Goal: Communication & Community: Connect with others

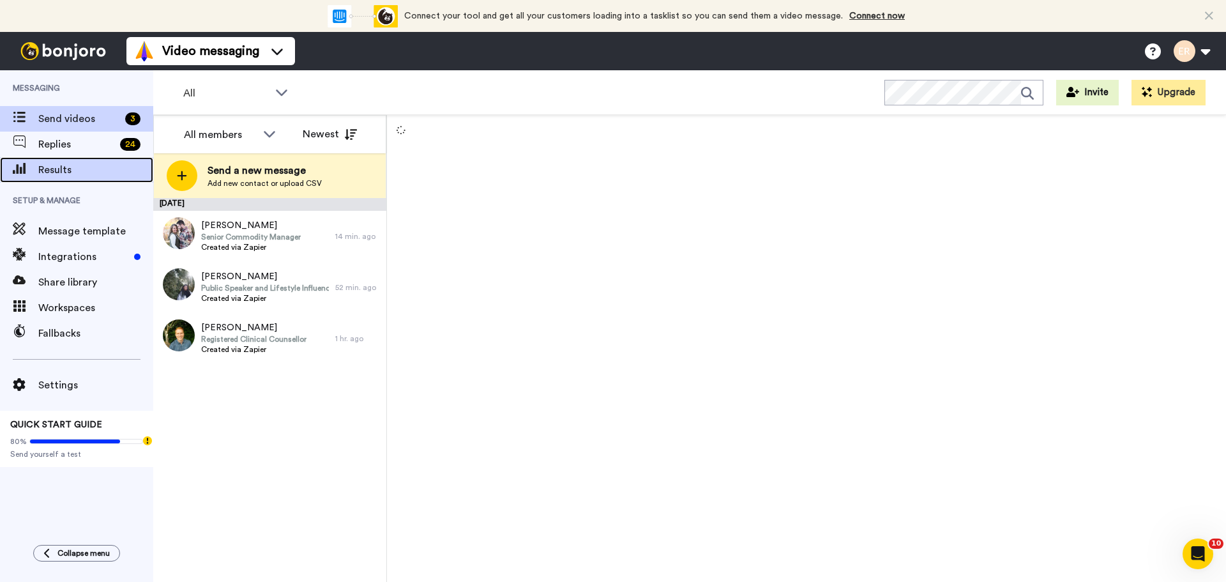
click at [63, 164] on span "Results" at bounding box center [95, 169] width 115 height 15
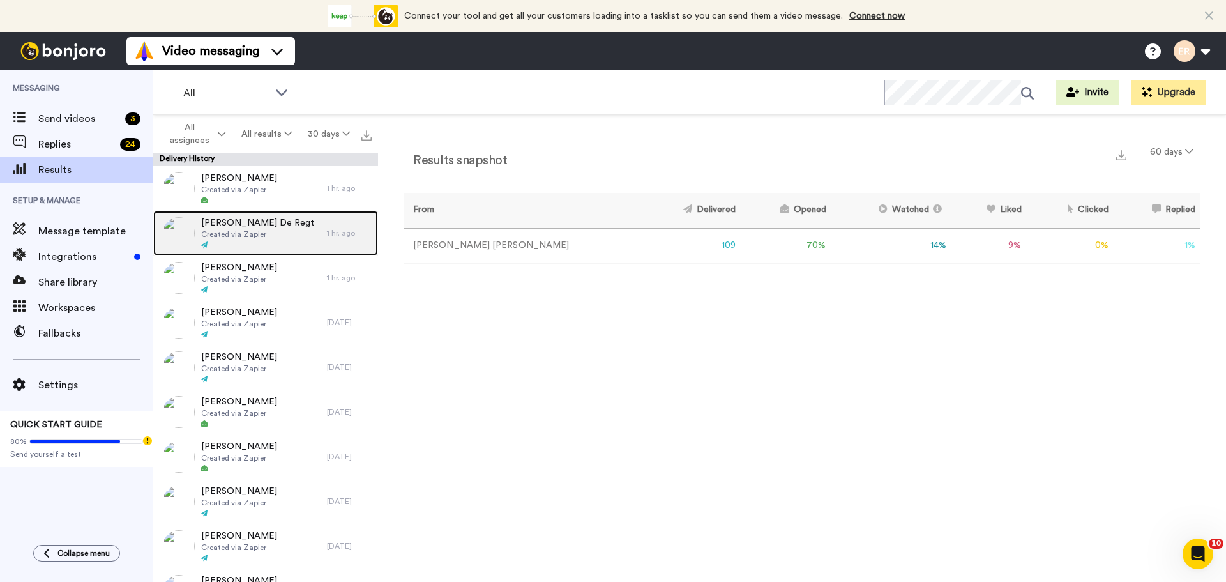
click at [241, 232] on span "Created via Zapier" at bounding box center [257, 234] width 113 height 10
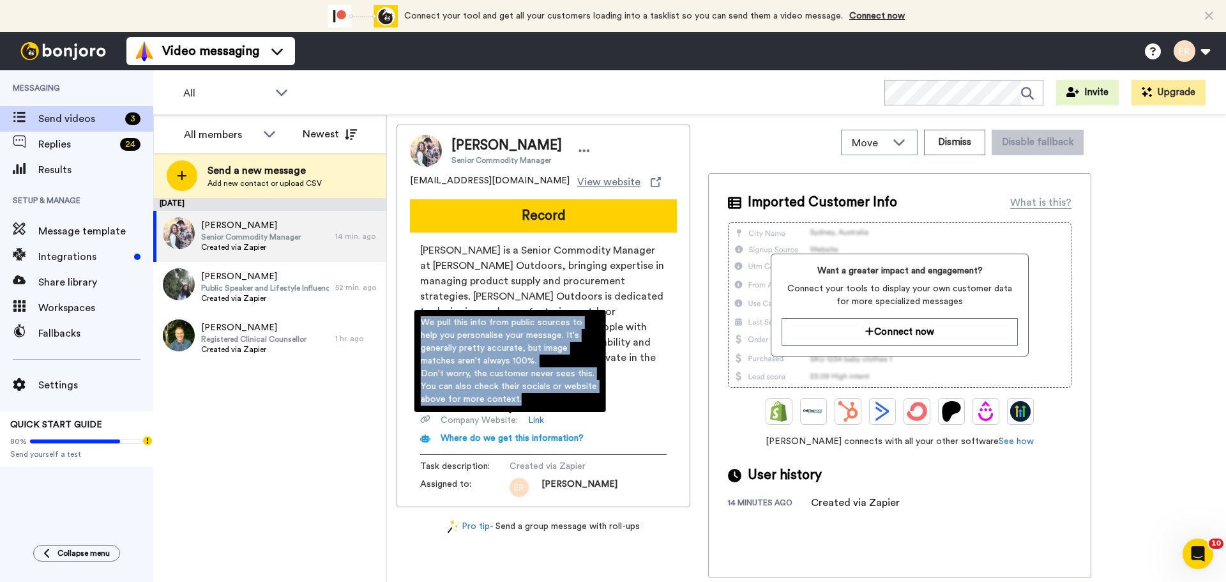
drag, startPoint x: 520, startPoint y: 398, endPoint x: 414, endPoint y: 322, distance: 131.3
click at [414, 322] on div "We pull this info from public sources to help you personalise your message. It'…" at bounding box center [510, 361] width 192 height 102
copy div "We pull this info from public sources to help you personalise your message. It'…"
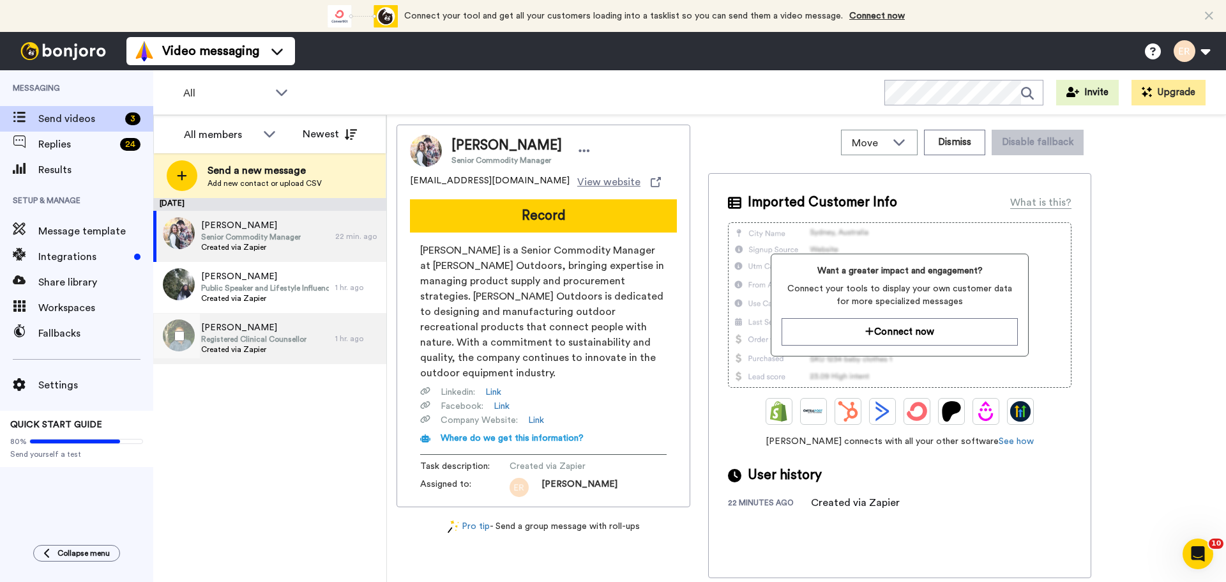
click at [303, 336] on span "Registered Clinical Counsellor" at bounding box center [253, 339] width 105 height 10
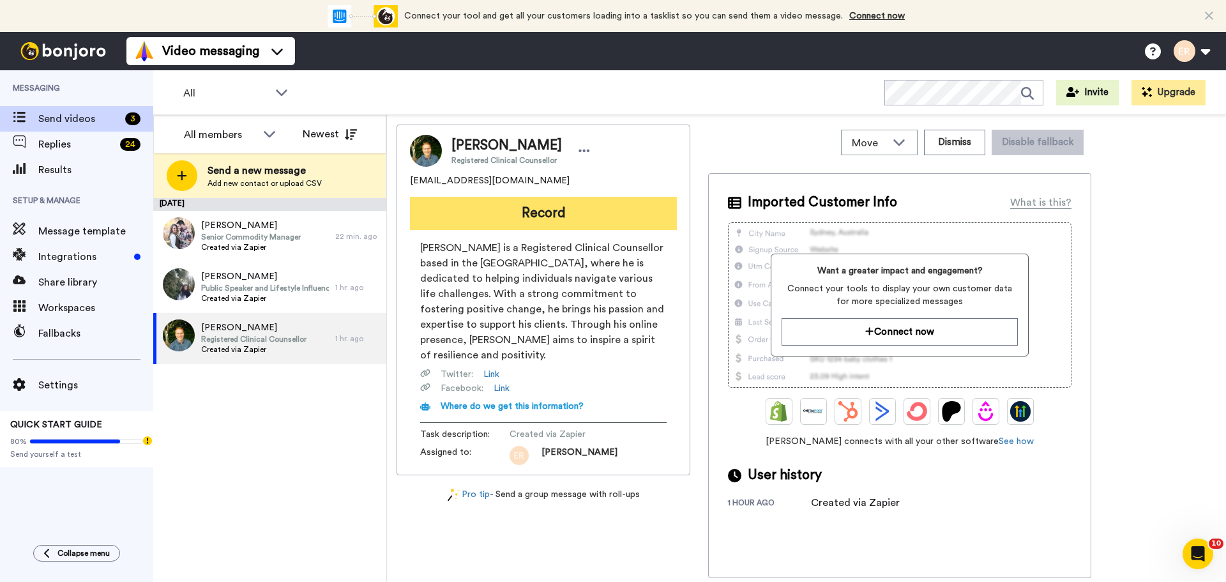
click at [490, 220] on button "Record" at bounding box center [543, 213] width 267 height 33
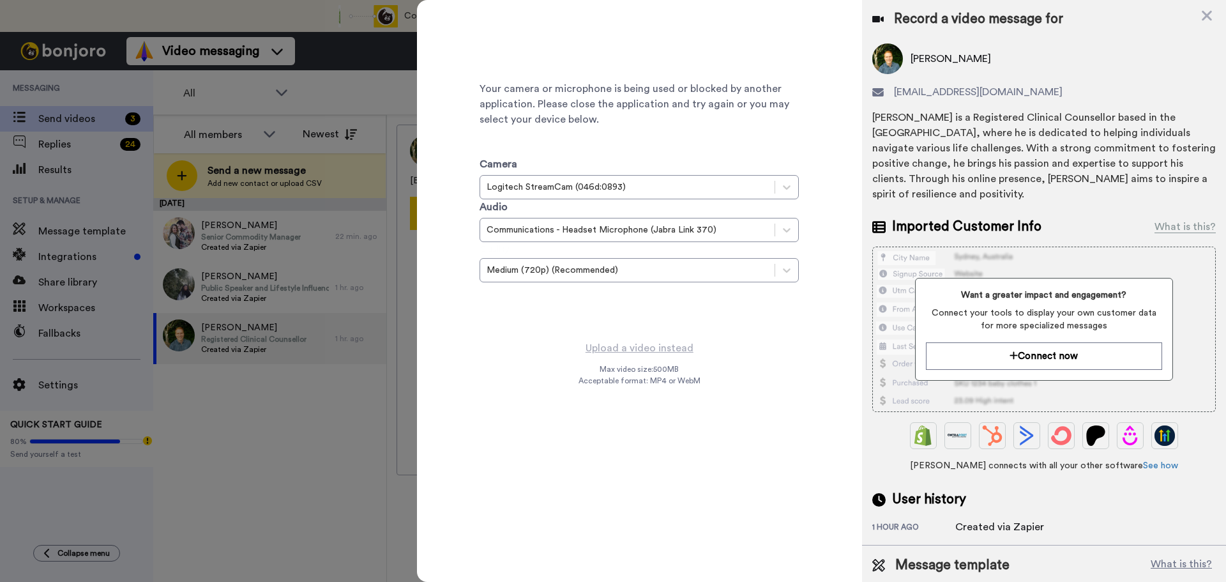
click at [251, 498] on div at bounding box center [613, 291] width 1226 height 582
click at [1207, 15] on icon at bounding box center [1206, 16] width 10 height 10
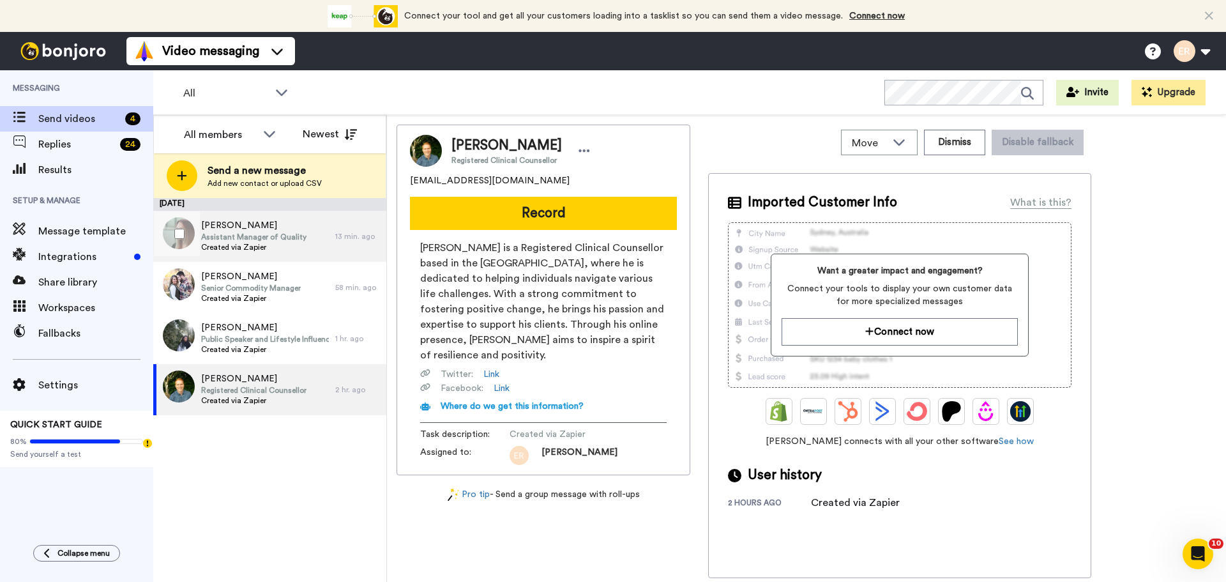
click at [250, 226] on span "[PERSON_NAME]" at bounding box center [253, 225] width 105 height 13
